Goal: Transaction & Acquisition: Subscribe to service/newsletter

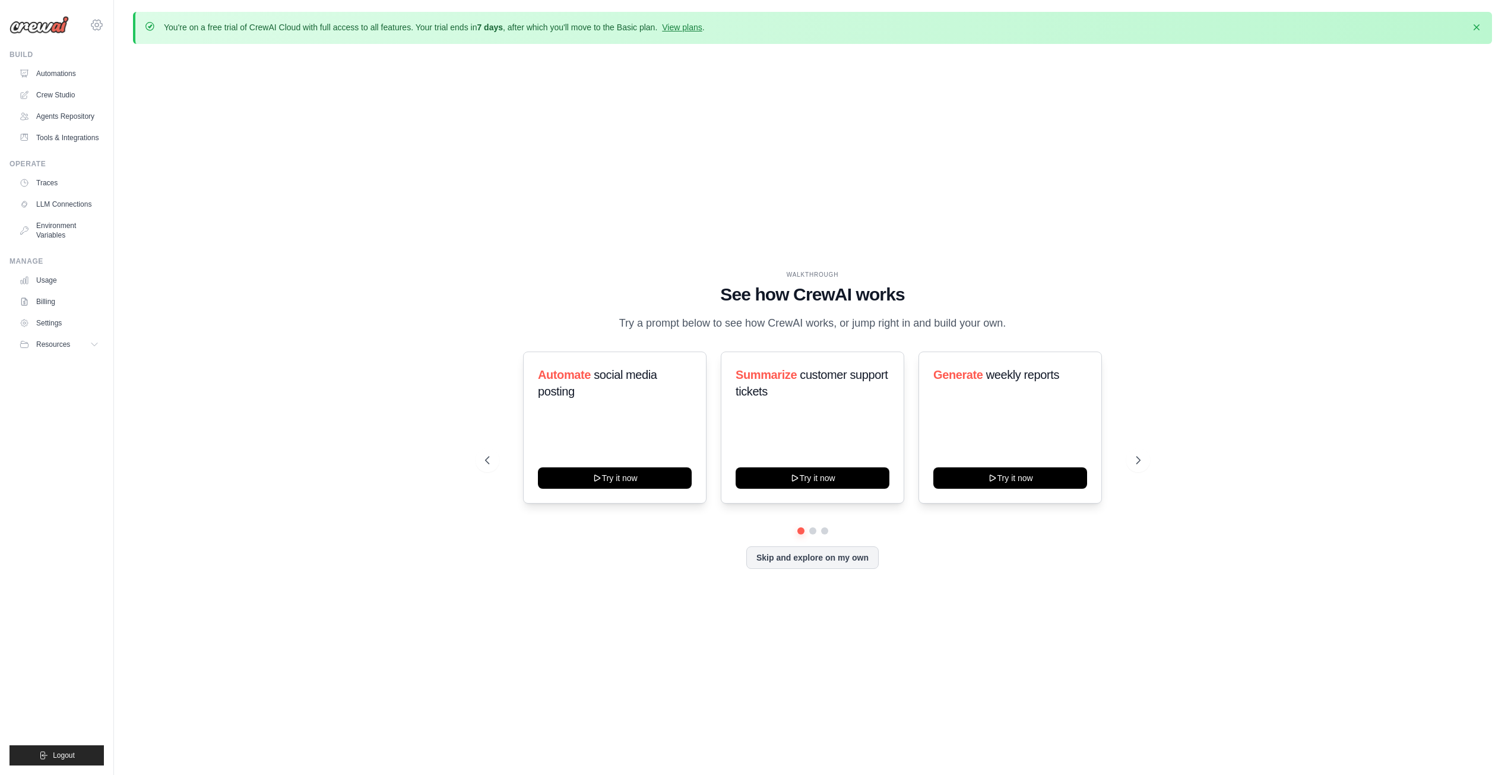
click at [101, 27] on icon at bounding box center [97, 25] width 14 height 14
click at [172, 141] on div "WALKTHROUGH See how CrewAI works Try a prompt below to see how CrewAI works, or…" at bounding box center [812, 428] width 1359 height 751
click at [57, 70] on link "Automations" at bounding box center [60, 73] width 90 height 19
click at [47, 96] on link "Crew Studio" at bounding box center [60, 94] width 90 height 19
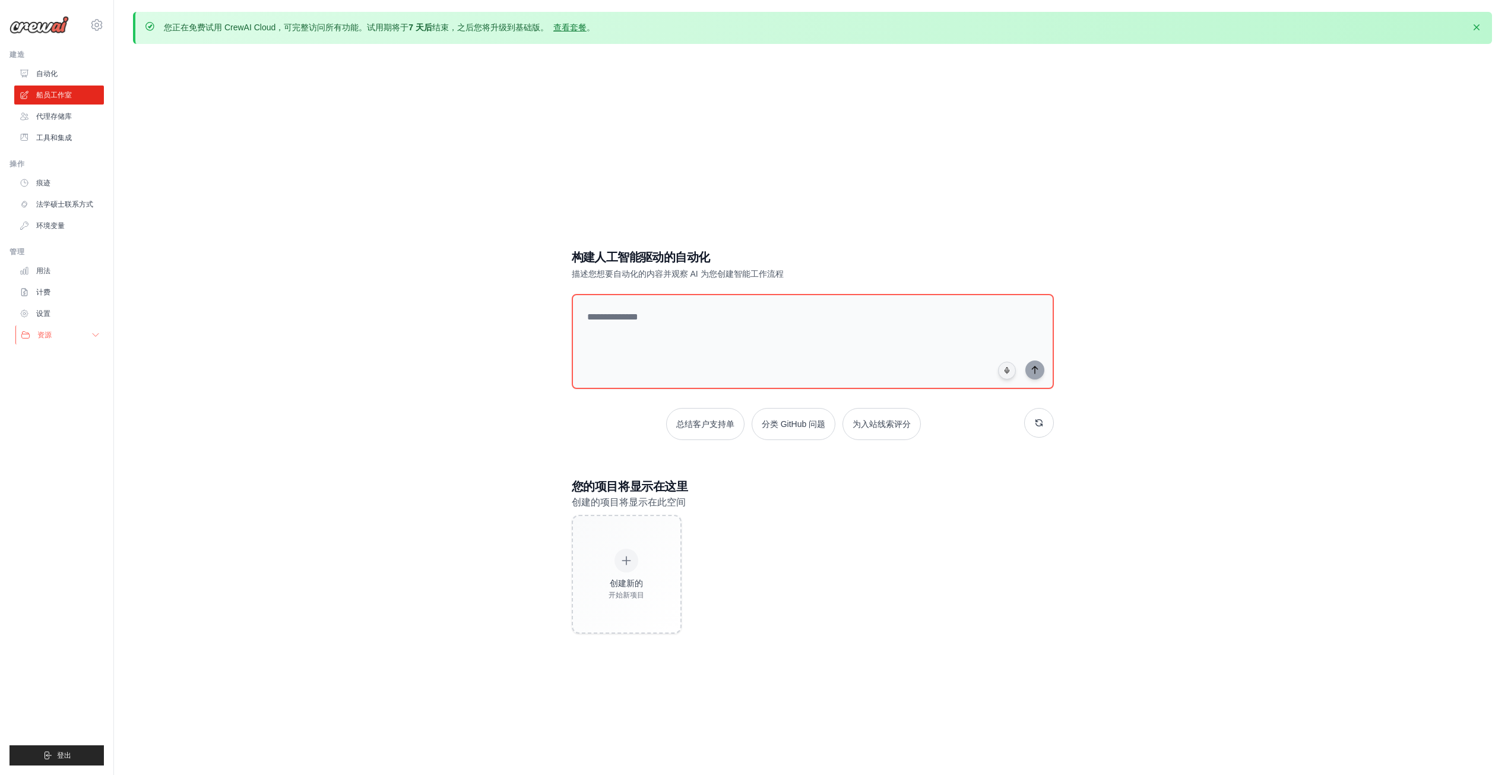
click at [91, 332] on icon at bounding box center [95, 334] width 9 height 9
click at [56, 72] on font "自动化" at bounding box center [47, 73] width 21 height 8
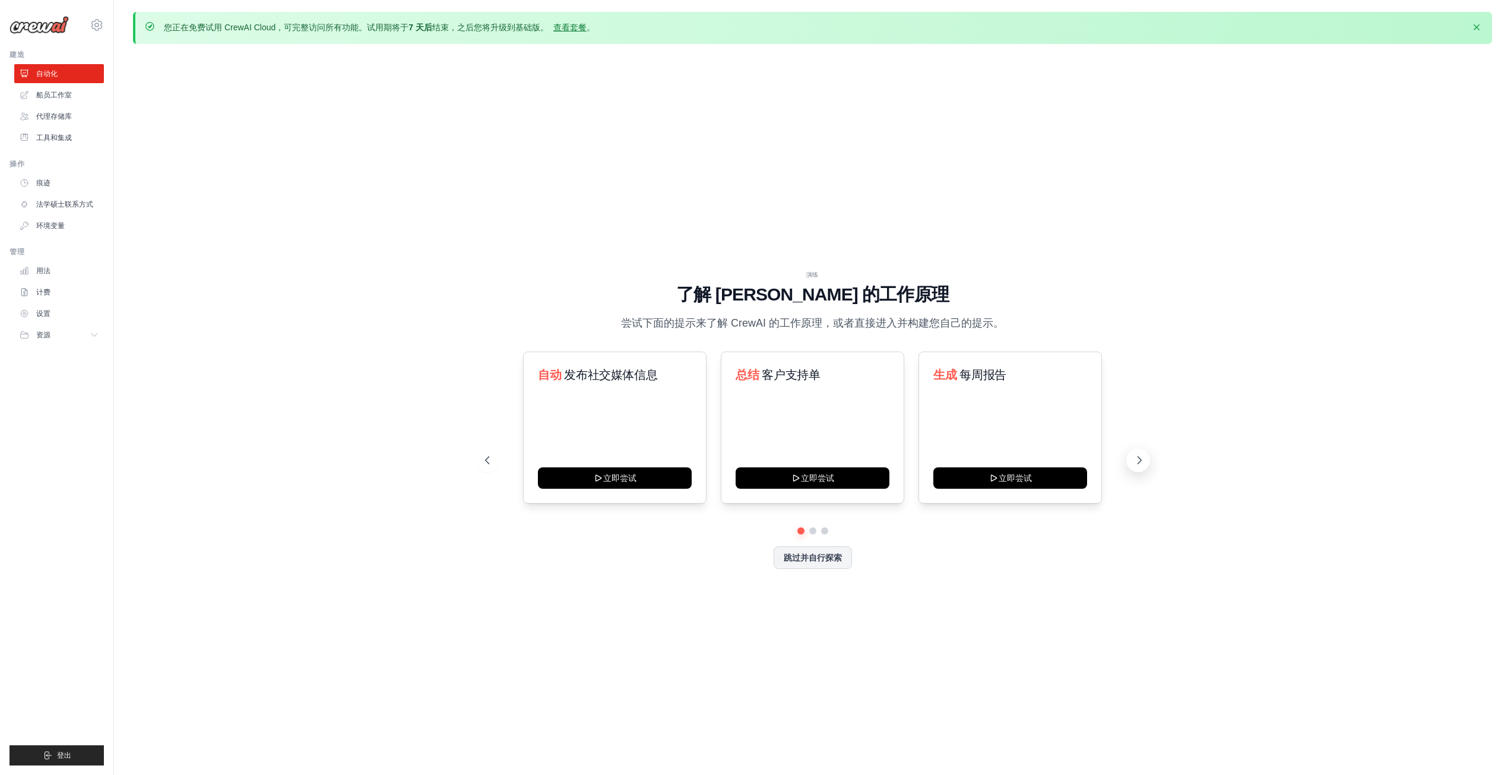
click at [1146, 463] on button at bounding box center [1138, 460] width 24 height 24
click at [1143, 462] on icon at bounding box center [1139, 460] width 12 height 12
click at [583, 27] on font "查看套餐" at bounding box center [569, 27] width 33 height 9
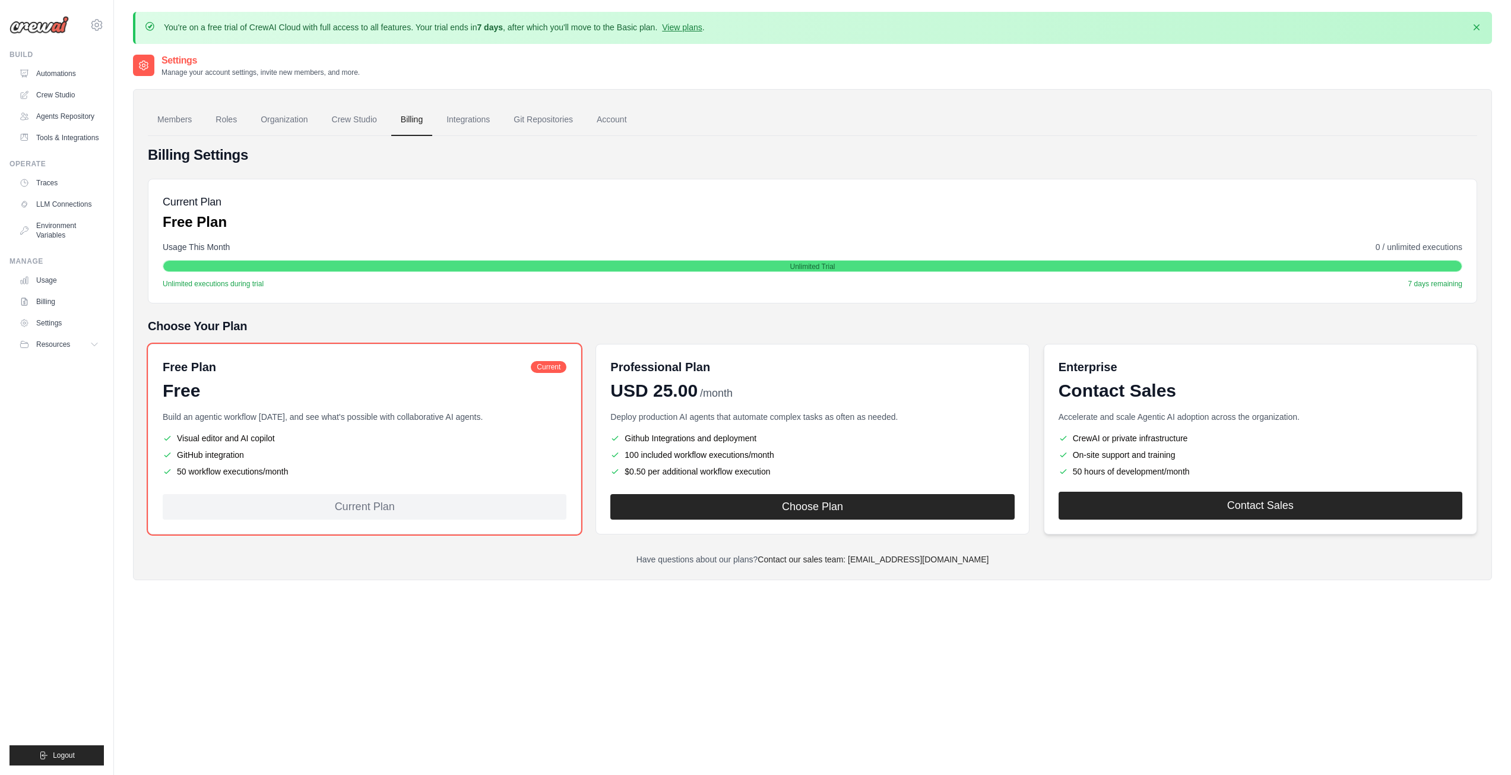
click at [1248, 504] on link "Contact Sales" at bounding box center [1260, 506] width 404 height 28
